Goal: Task Accomplishment & Management: Complete application form

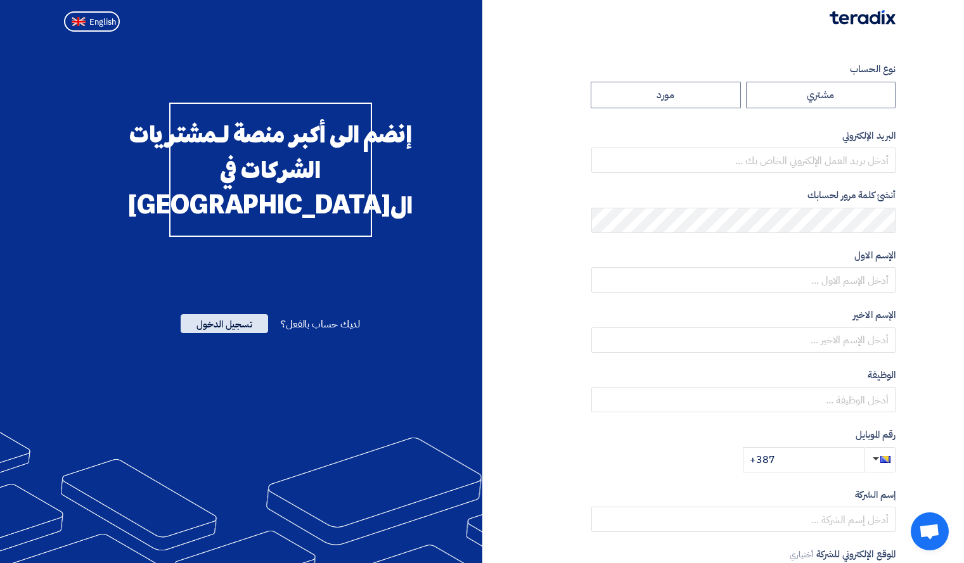
click at [228, 333] on span "تسجيل الدخول" at bounding box center [224, 323] width 87 height 19
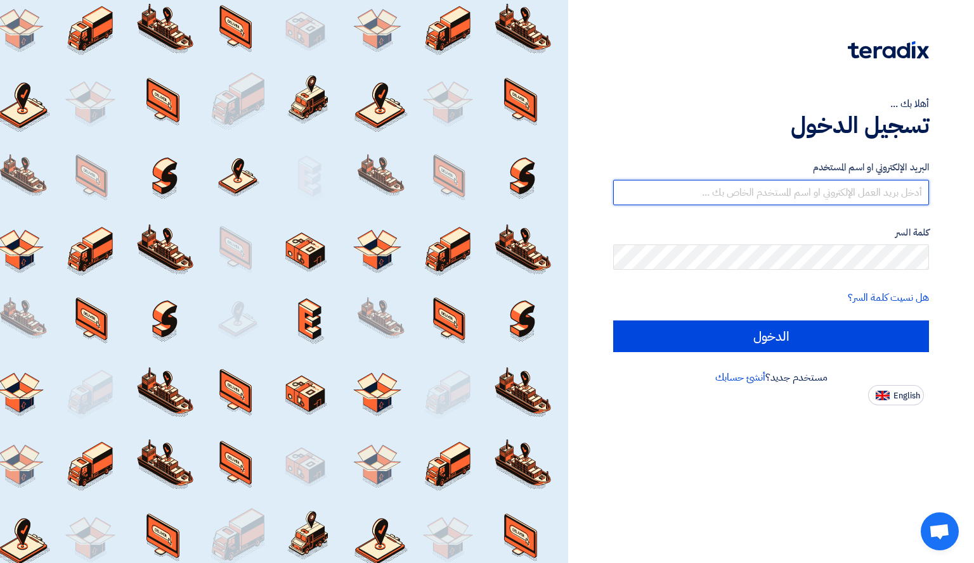
click at [825, 196] on input "text" at bounding box center [771, 192] width 316 height 25
type input "[EMAIL_ADDRESS][DOMAIN_NAME]"
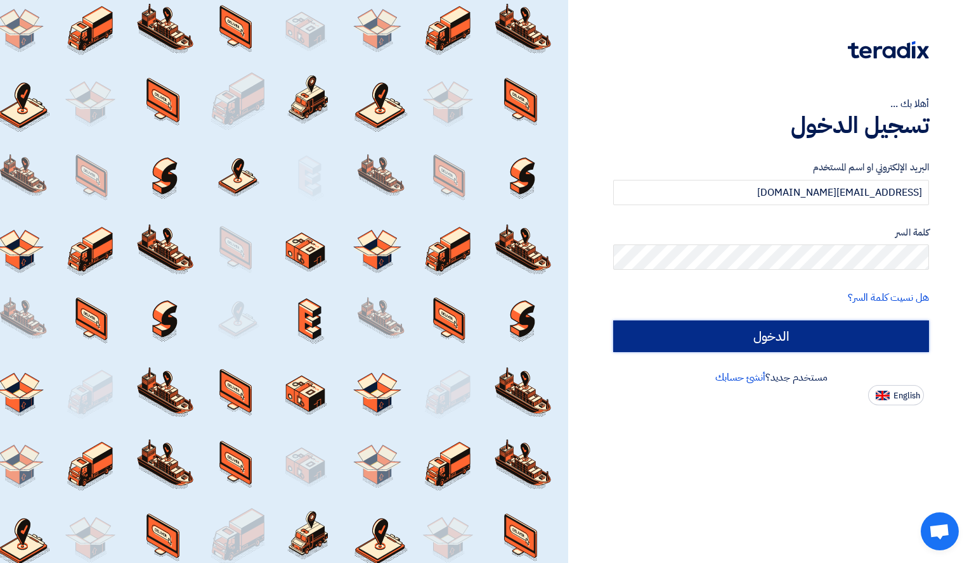
click at [759, 338] on input "الدخول" at bounding box center [771, 337] width 316 height 32
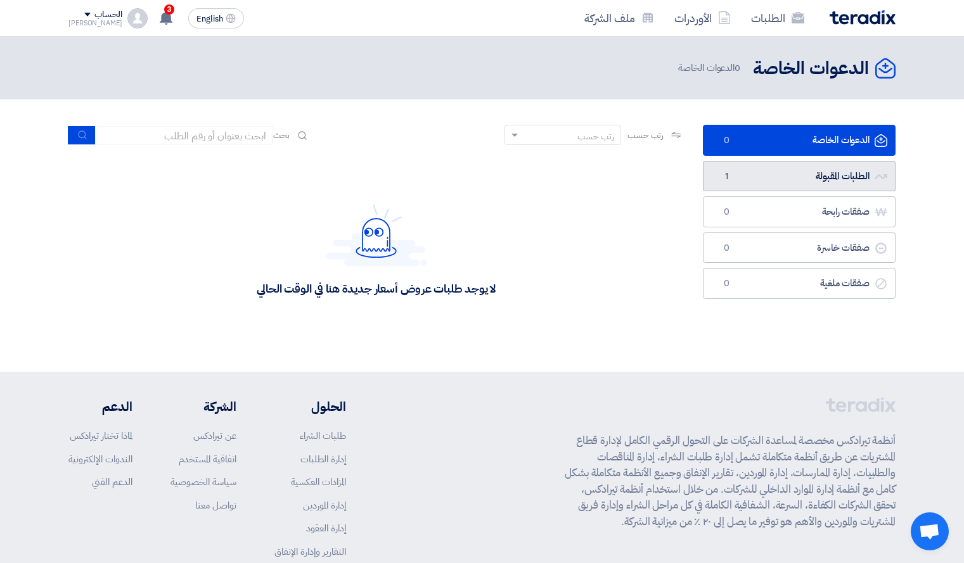
click at [787, 177] on link "الطلبات المقبولة الطلبات المقبولة 1" at bounding box center [799, 176] width 193 height 31
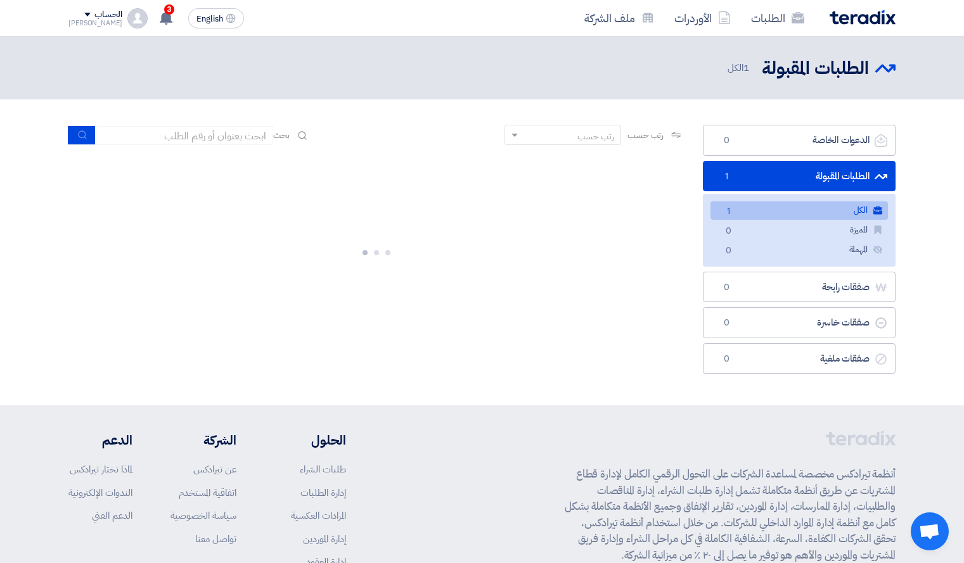
click at [806, 217] on link "الكل الكل 1" at bounding box center [799, 211] width 177 height 18
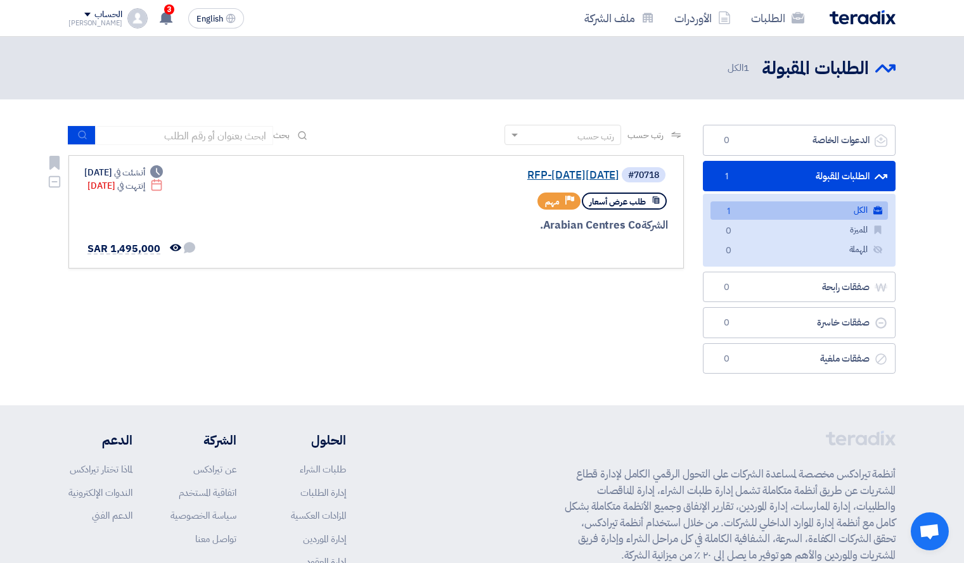
click at [602, 173] on link "RFP-[DATE][DATE]" at bounding box center [493, 175] width 254 height 11
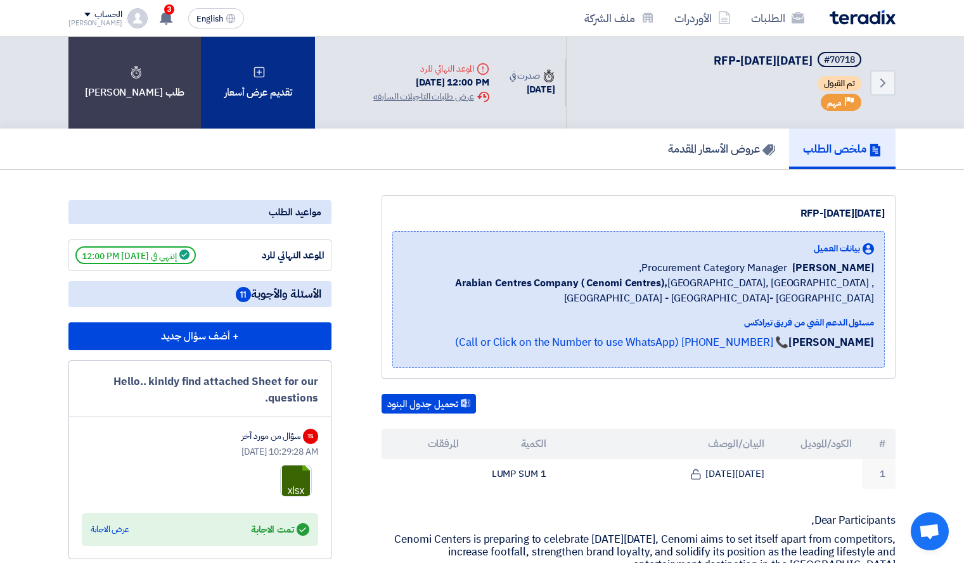
click at [219, 98] on div "تقديم عرض أسعار" at bounding box center [258, 83] width 114 height 92
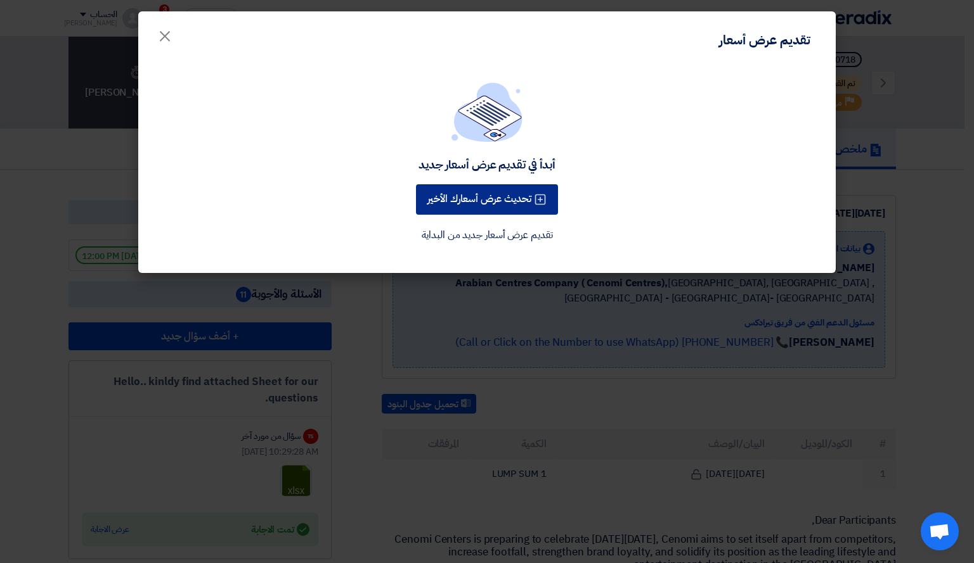
click at [532, 198] on button "تحديث عرض أسعارك الأخير" at bounding box center [487, 199] width 142 height 30
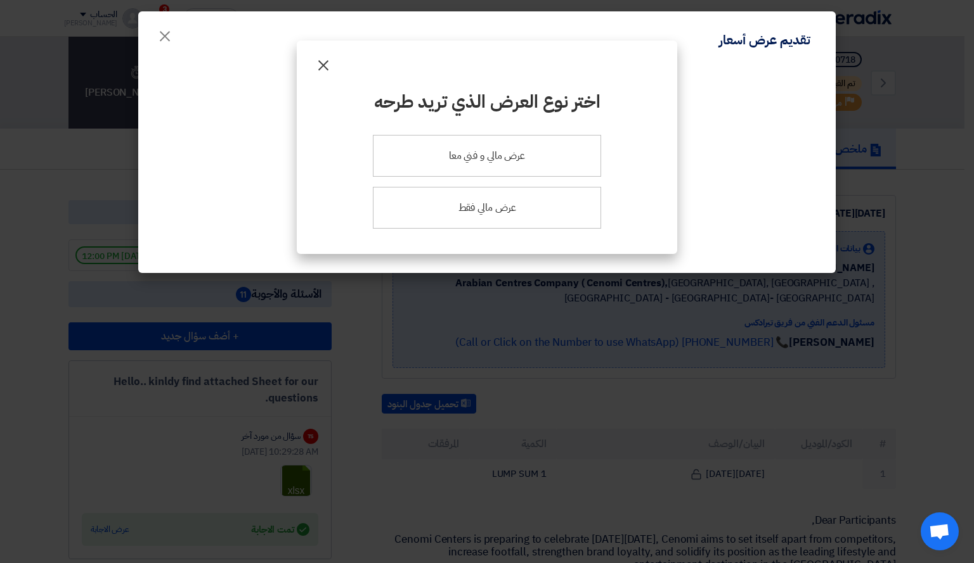
click at [331, 61] on button "×" at bounding box center [323, 61] width 35 height 25
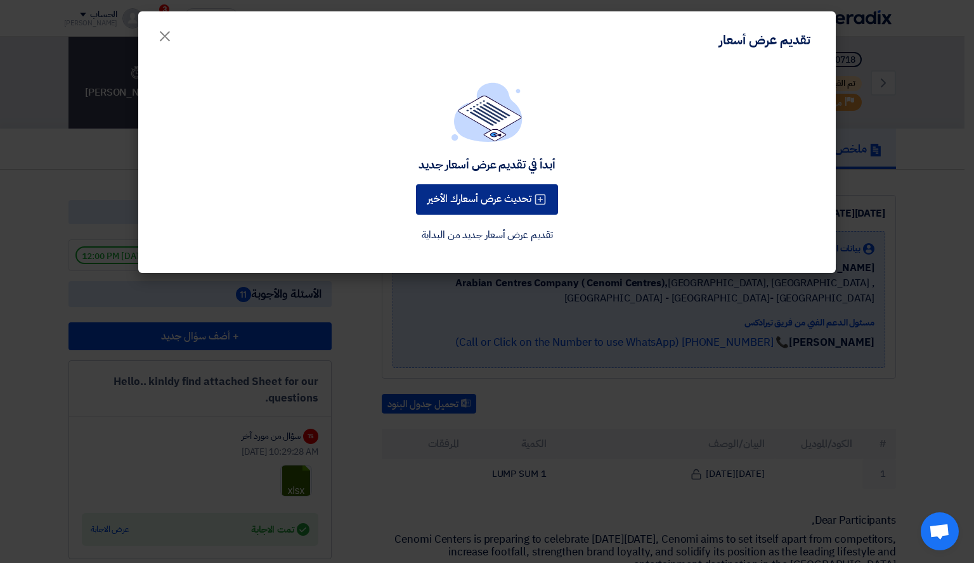
click at [524, 204] on button "تحديث عرض أسعارك الأخير" at bounding box center [487, 199] width 142 height 30
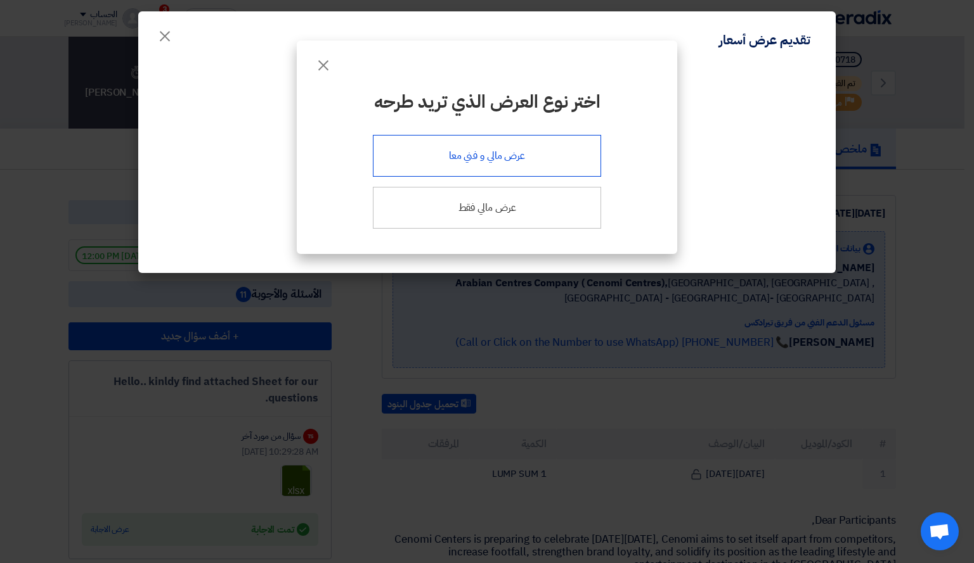
click at [476, 159] on div "عرض مالي و فني معا" at bounding box center [487, 156] width 228 height 42
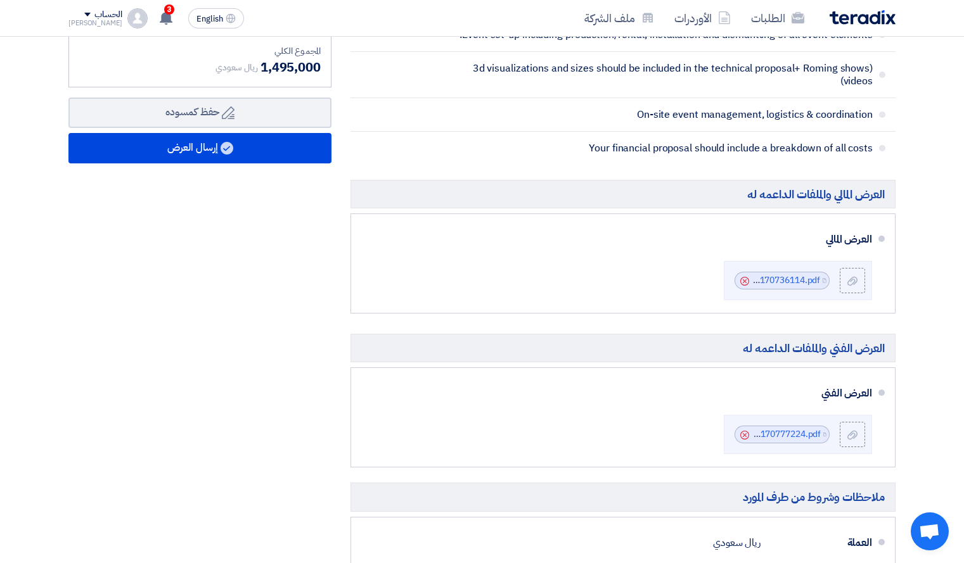
scroll to position [469, 0]
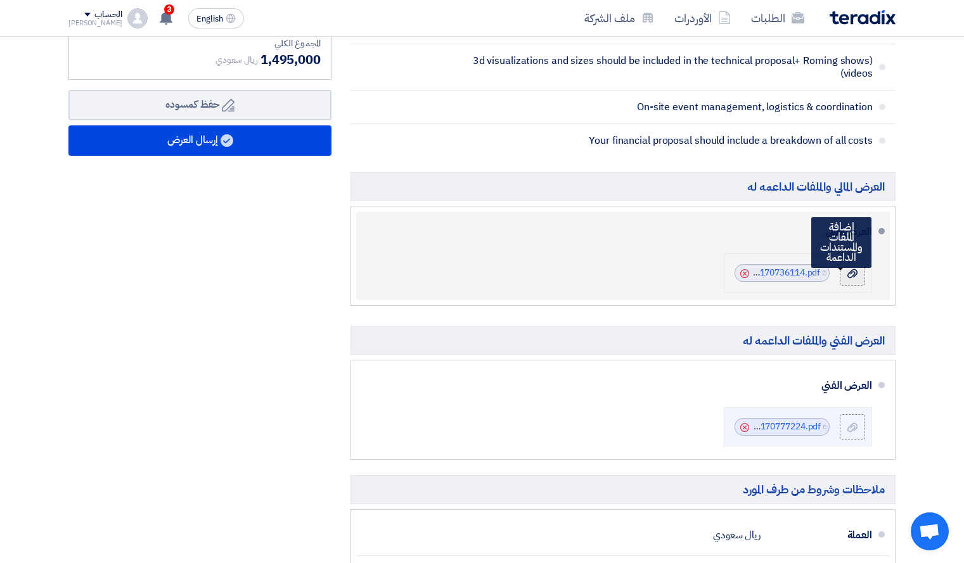
click at [858, 273] on div at bounding box center [852, 273] width 15 height 13
click at [0, 0] on input "file" at bounding box center [0, 0] width 0 height 0
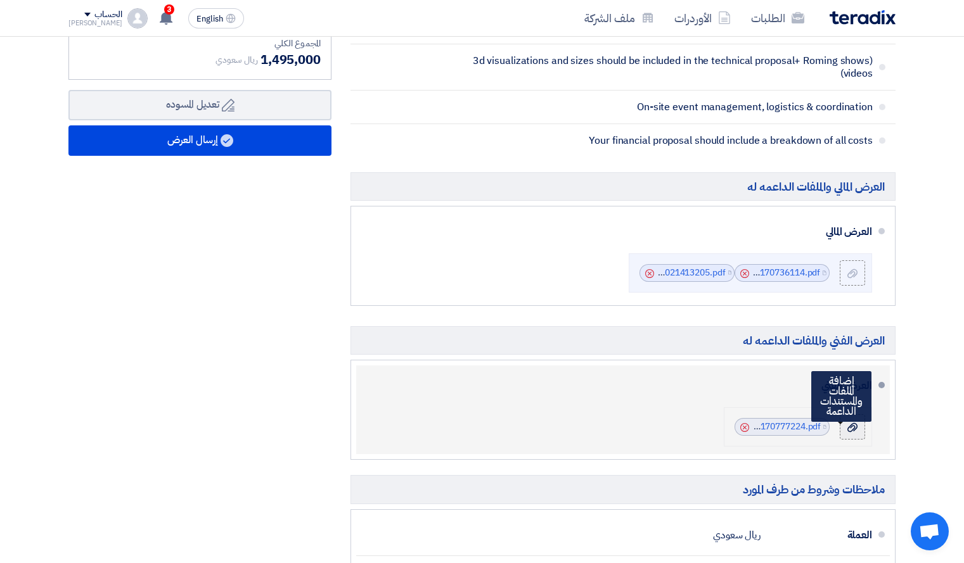
click at [851, 432] on use at bounding box center [852, 427] width 10 height 9
click at [0, 0] on input "file" at bounding box center [0, 0] width 0 height 0
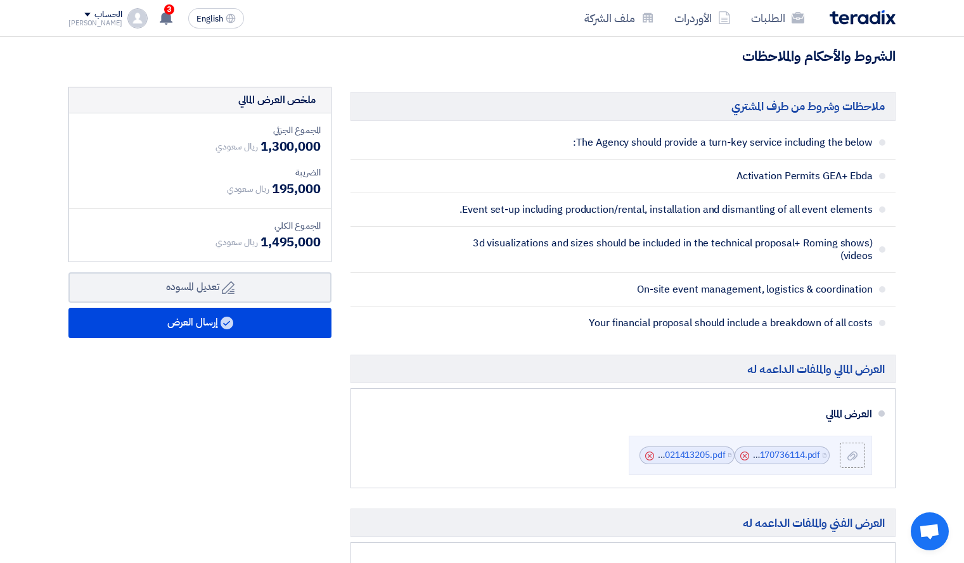
scroll to position [0, 0]
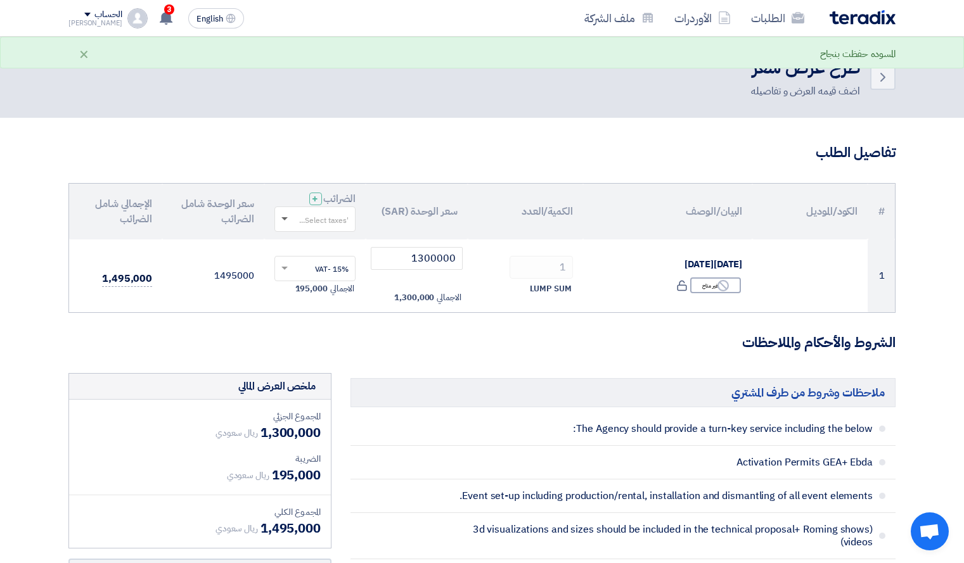
click at [287, 218] on span at bounding box center [284, 219] width 6 height 4
click at [330, 242] on span "15% -VAT" at bounding box center [331, 242] width 35 height 11
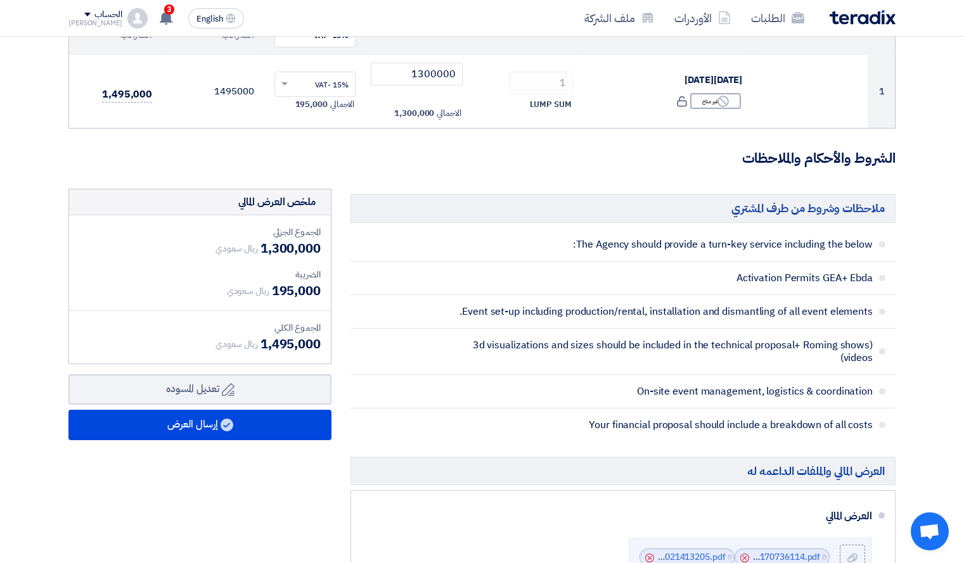
scroll to position [196, 0]
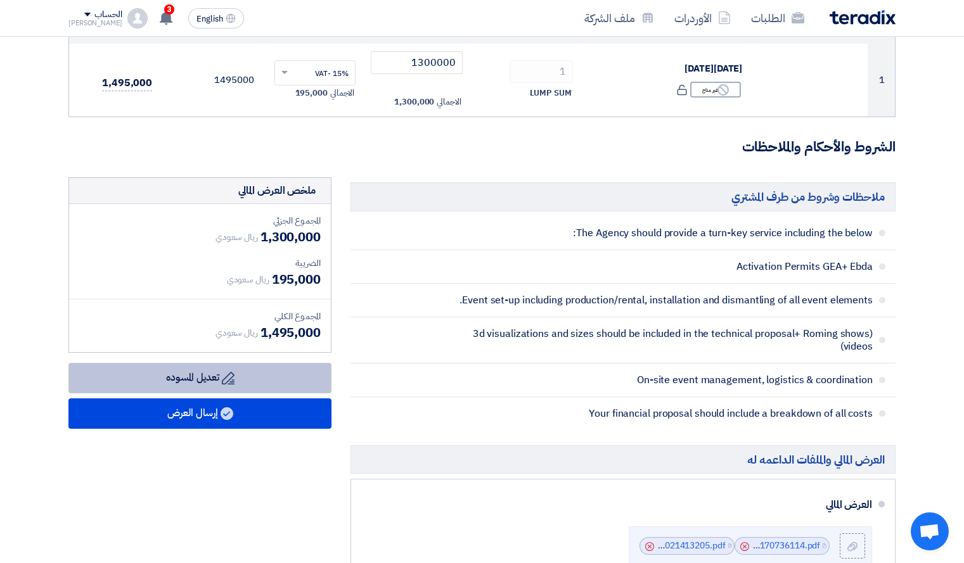
click at [267, 381] on button "Draft تعديل المسوده" at bounding box center [199, 378] width 263 height 30
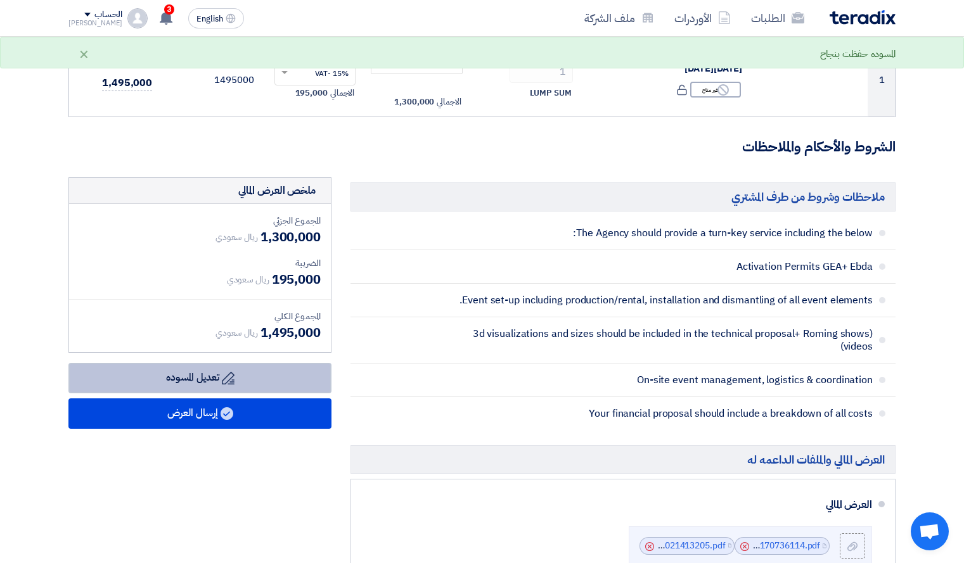
scroll to position [0, 0]
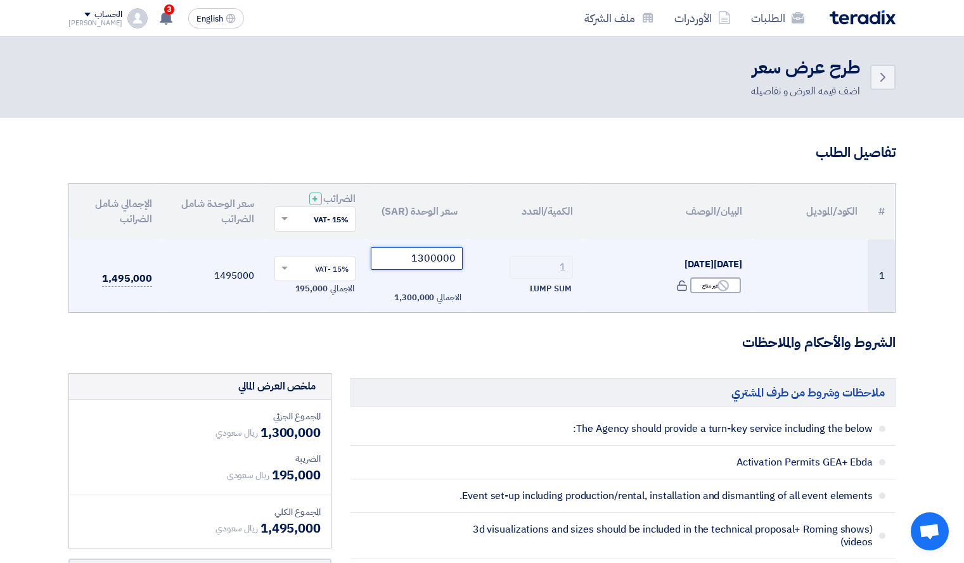
click at [441, 263] on input "1300000" at bounding box center [417, 258] width 92 height 23
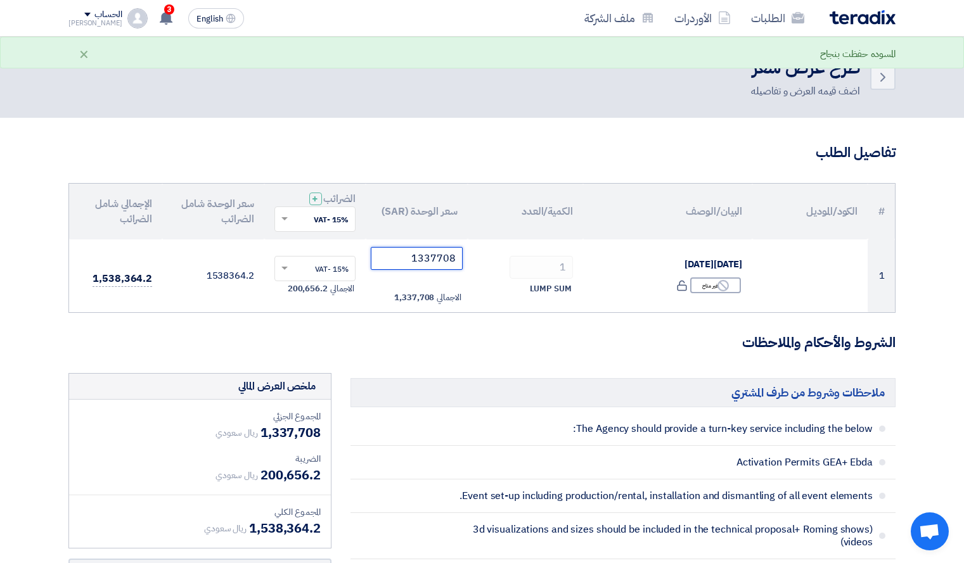
type input "1337708"
click at [439, 336] on h3 "الشروط والأحكام والملاحظات" at bounding box center [481, 343] width 827 height 20
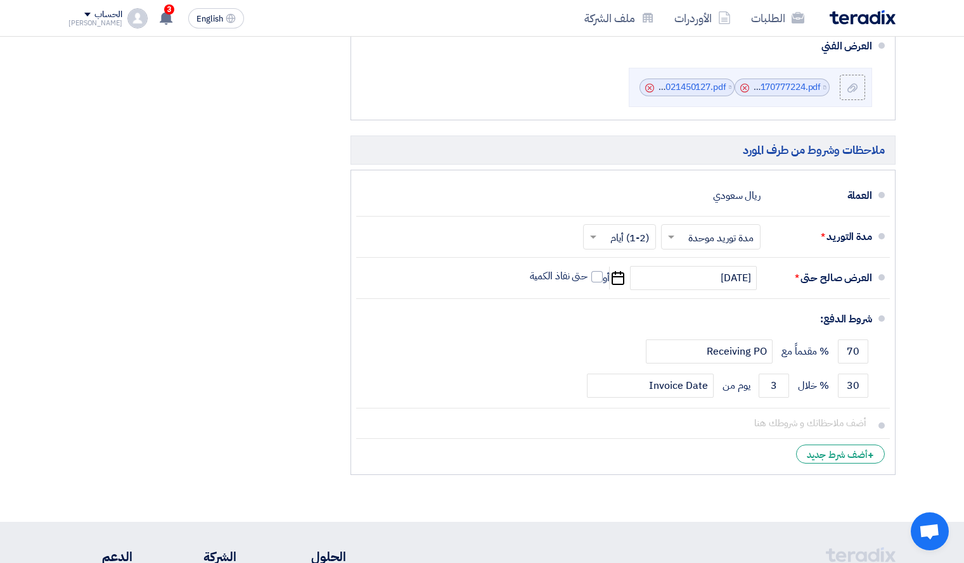
scroll to position [811, 0]
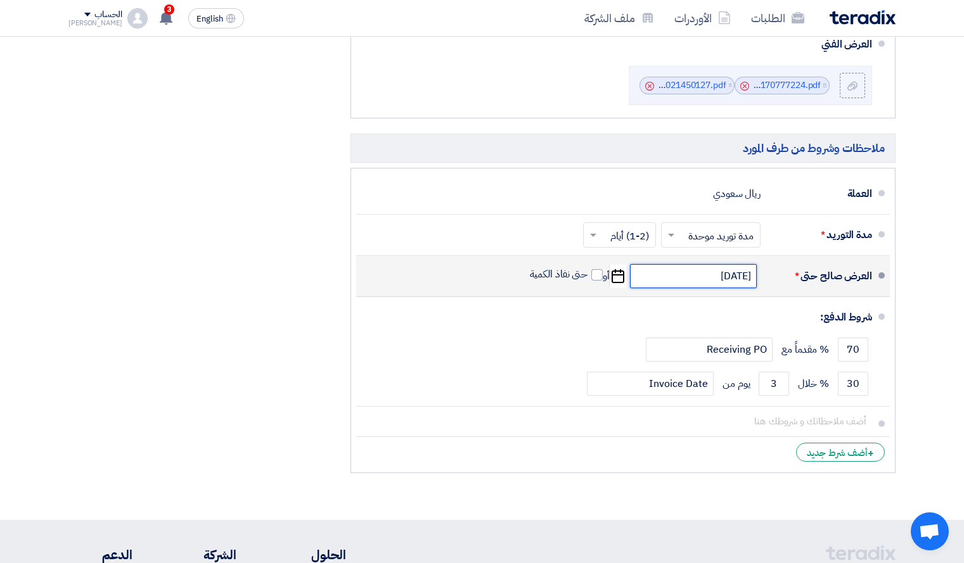
click at [707, 278] on input "[DATE]" at bounding box center [693, 276] width 127 height 24
select select "9"
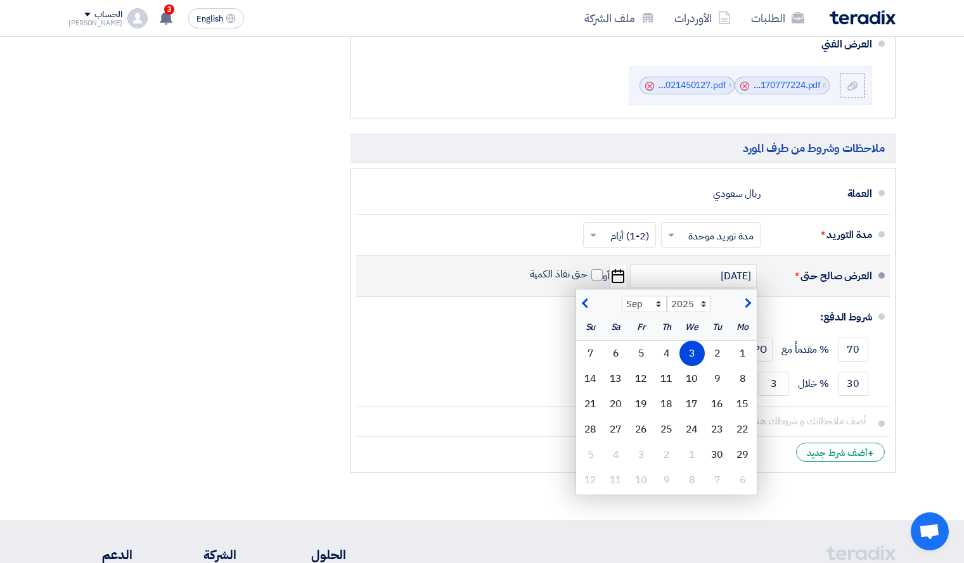
click at [692, 347] on div "3" at bounding box center [691, 353] width 25 height 25
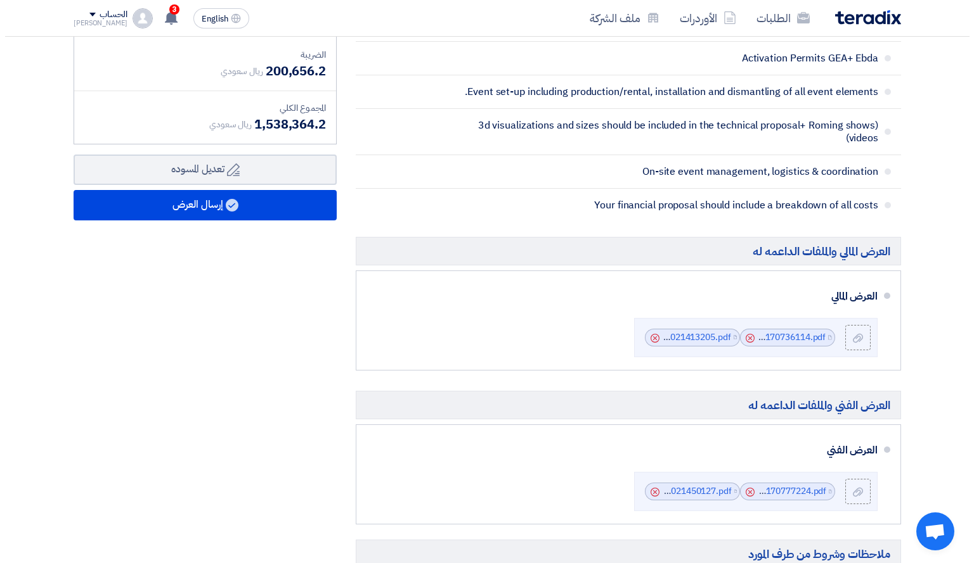
scroll to position [351, 0]
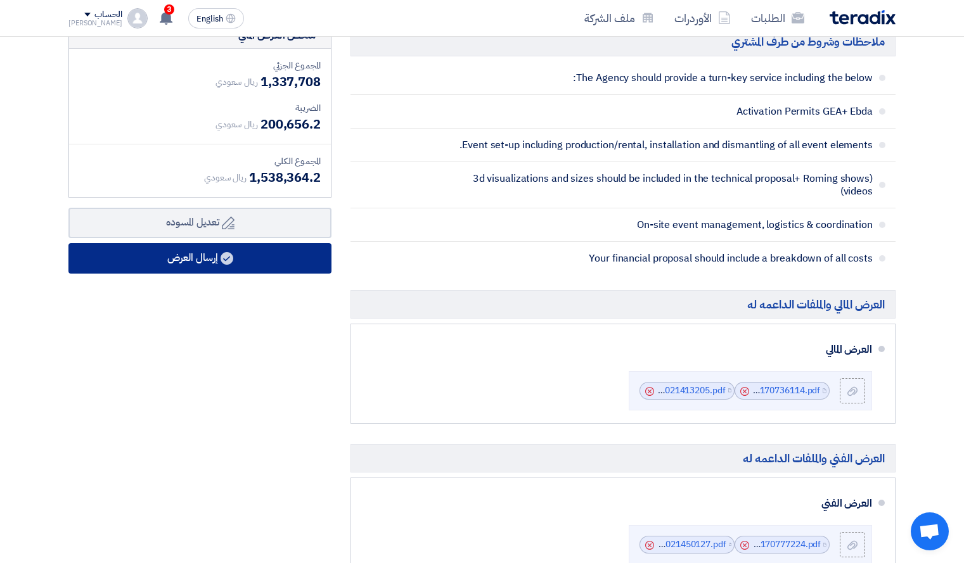
click at [231, 251] on button "إرسال العرض" at bounding box center [199, 258] width 263 height 30
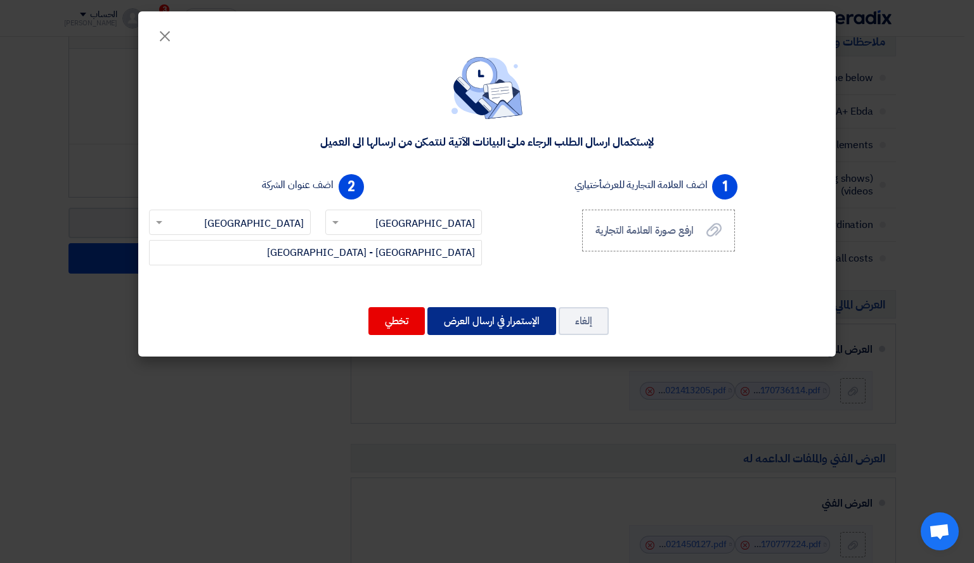
click at [486, 321] on button "الإستمرار في ارسال العرض" at bounding box center [491, 321] width 129 height 28
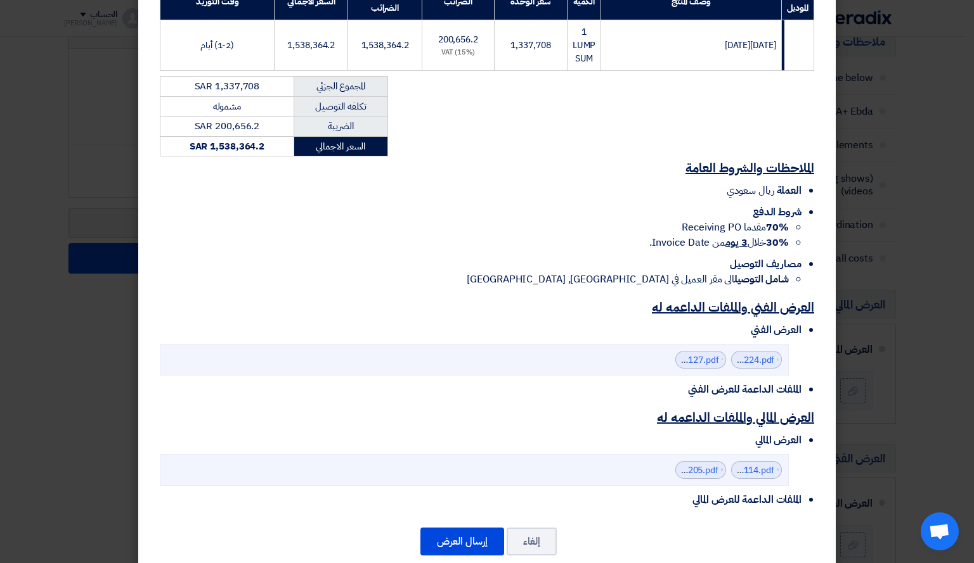
scroll to position [246, 0]
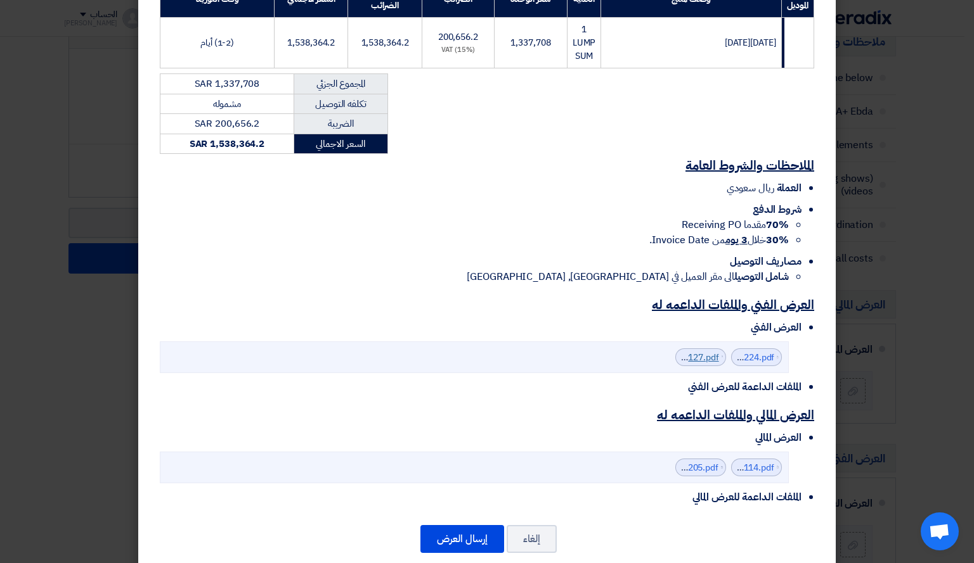
click at [711, 351] on link "Cenomi_[DATE]__V__Activity_corners_1756021450127.pdf" at bounding box center [601, 357] width 235 height 13
click at [762, 351] on link "Cenomi_[DATE]__V__full_scope_1755170777224.pdf" at bounding box center [668, 357] width 212 height 13
click at [700, 351] on link "Cenomi_[DATE]__V__Activity_corners_1756021450127.pdf" at bounding box center [601, 357] width 235 height 13
click at [469, 525] on button "إرسال العرض" at bounding box center [462, 539] width 84 height 28
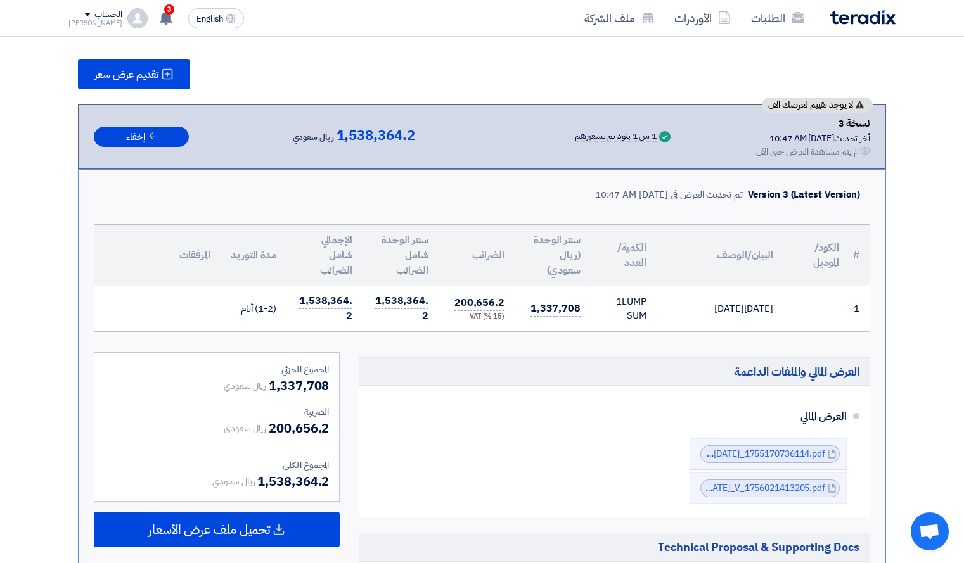
scroll to position [185, 0]
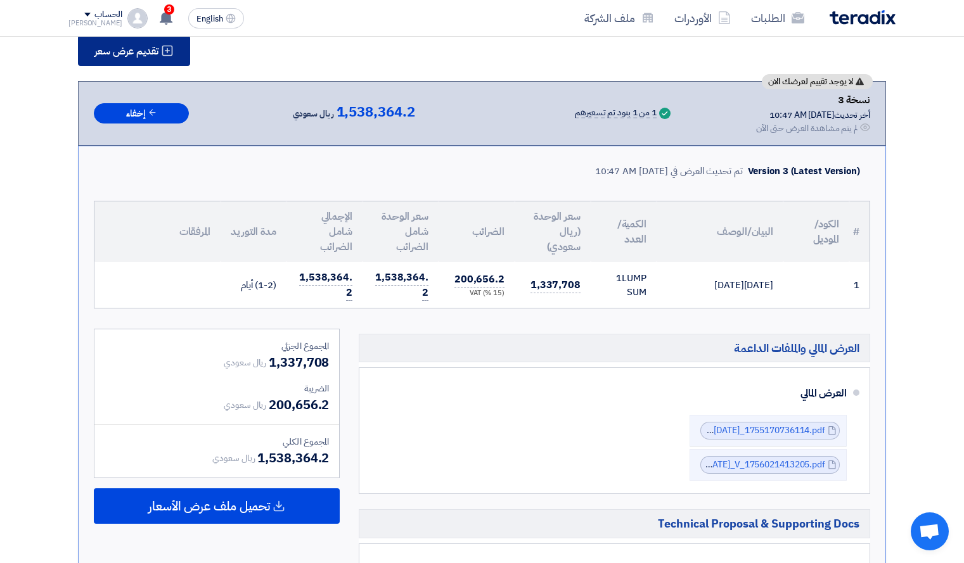
click at [149, 61] on button "تقديم عرض سعر" at bounding box center [134, 50] width 112 height 30
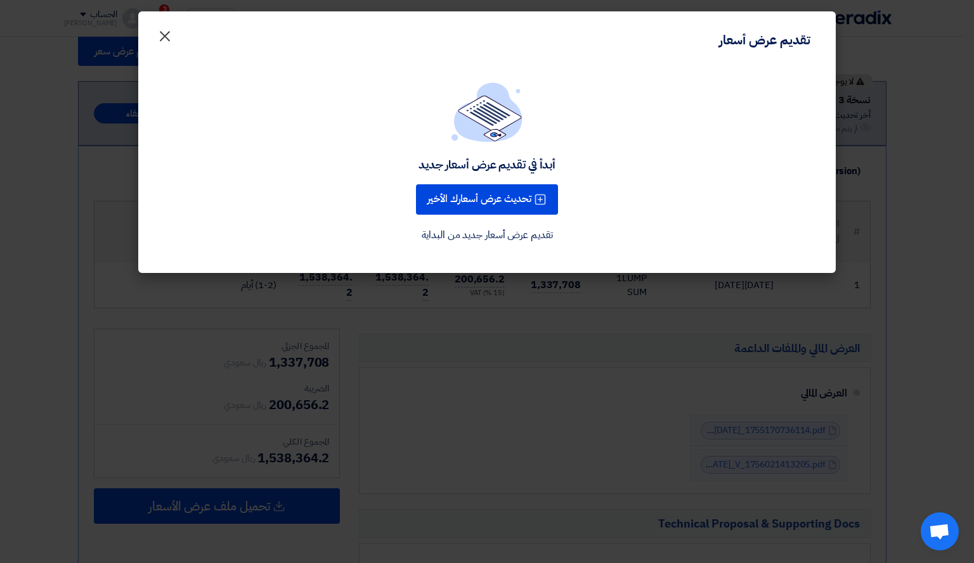
click at [158, 34] on span "×" at bounding box center [164, 35] width 15 height 38
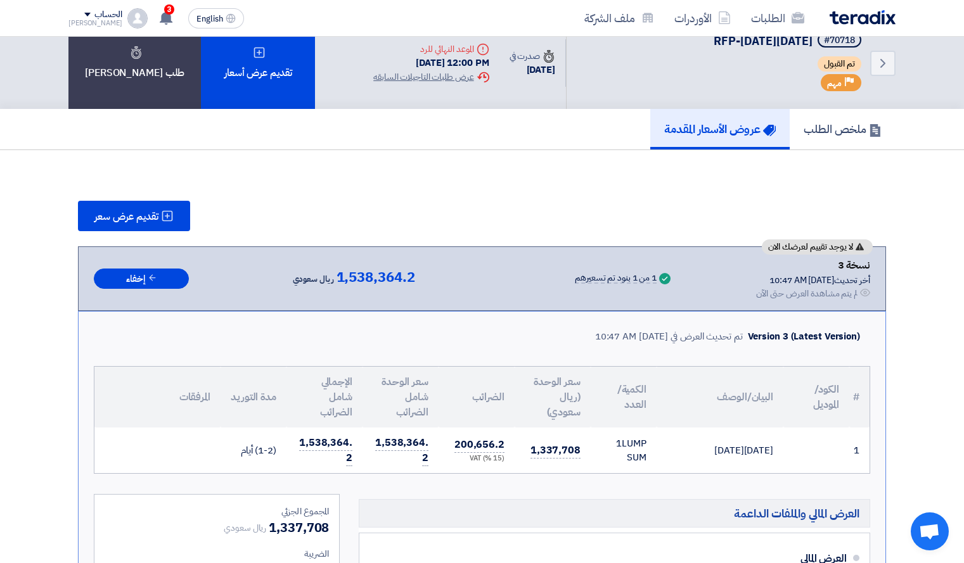
scroll to position [0, 0]
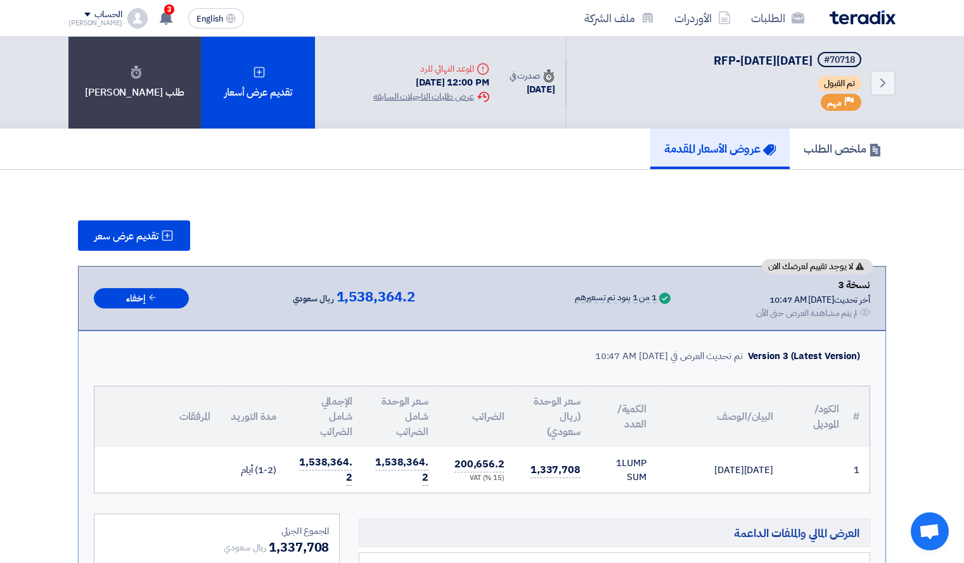
click at [534, 145] on div "ملخص الطلب عروض الأسعار المقدمة" at bounding box center [481, 149] width 827 height 41
